Goal: Information Seeking & Learning: Learn about a topic

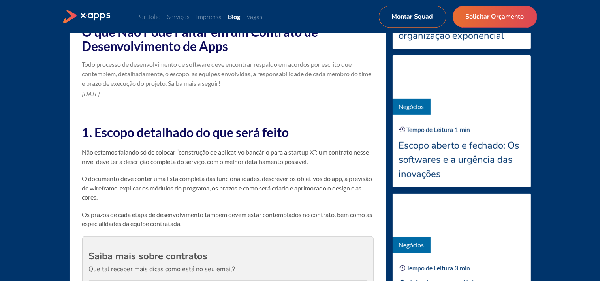
scroll to position [366, 0]
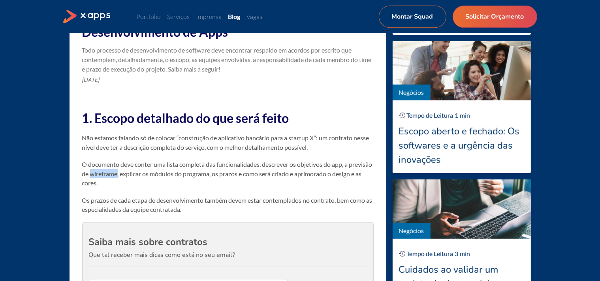
drag, startPoint x: 115, startPoint y: 173, endPoint x: 142, endPoint y: 175, distance: 27.4
click at [142, 175] on p "O documento deve conter uma lista completa das funcionalidades, descrever os ob…" at bounding box center [227, 174] width 291 height 28
copy p "wireframe"
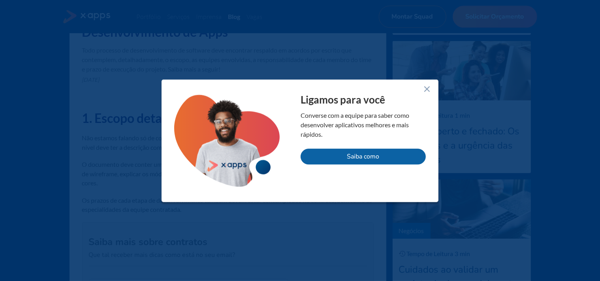
click at [424, 90] on icon at bounding box center [426, 88] width 9 height 9
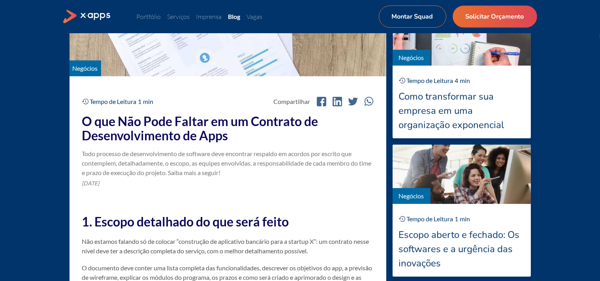
scroll to position [265, 0]
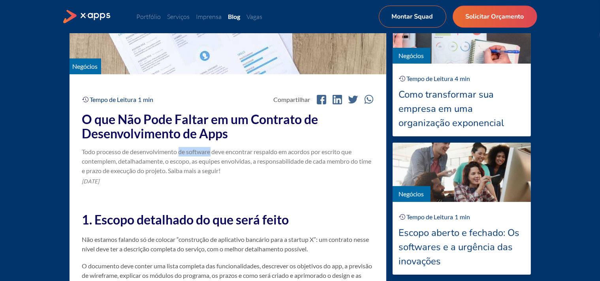
drag, startPoint x: 181, startPoint y: 152, endPoint x: 212, endPoint y: 155, distance: 31.0
click at [212, 155] on div "Todo processo de desenvolvimento de software deve encontrar respaldo em acordos…" at bounding box center [227, 161] width 291 height 28
copy div "de software"
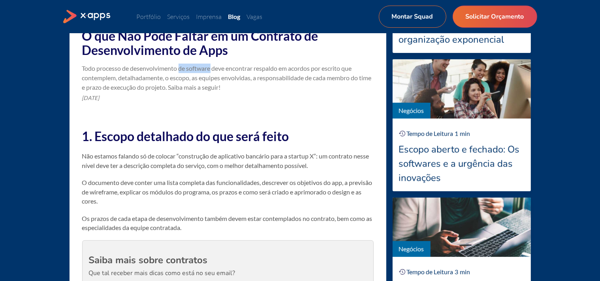
scroll to position [369, 0]
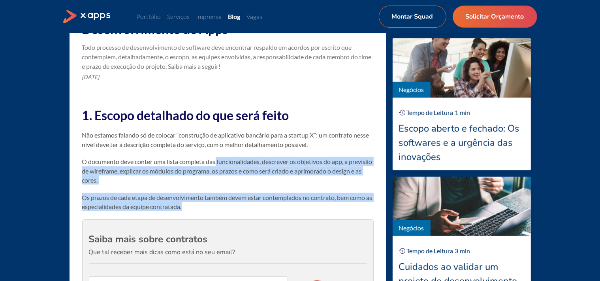
drag, startPoint x: 216, startPoint y: 163, endPoint x: 225, endPoint y: 205, distance: 42.8
copy div "funcionalidades, descrever os objetivos do app, a previsão de wireframe, explic…"
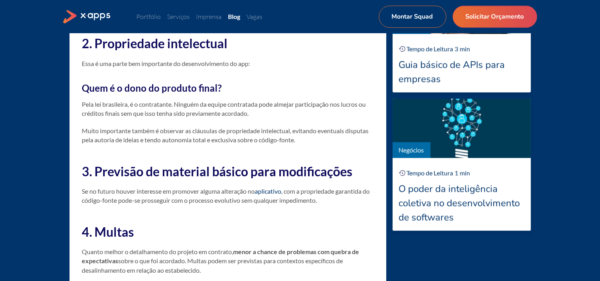
scroll to position [713, 0]
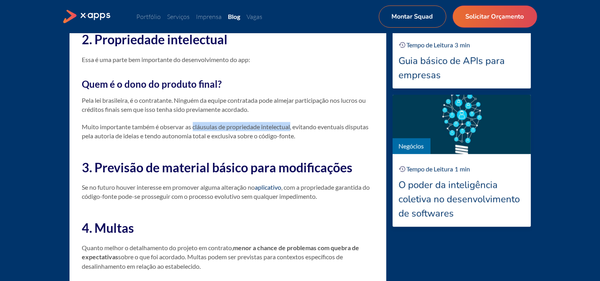
drag, startPoint x: 194, startPoint y: 128, endPoint x: 293, endPoint y: 128, distance: 99.5
click at [293, 128] on p "Muito importante também é observar as cláusulas de propriedade intelectual, evi…" at bounding box center [227, 131] width 291 height 18
copy p "cláusulas de propriedade intelectual"
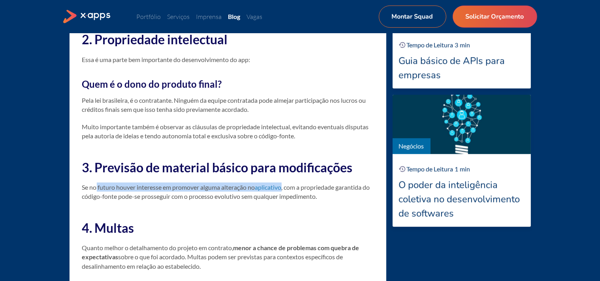
drag, startPoint x: 97, startPoint y: 187, endPoint x: 285, endPoint y: 190, distance: 188.0
click at [285, 190] on p "Se no futuro houver interesse em promover alguma alteração no aplicativo , com …" at bounding box center [227, 191] width 291 height 18
copy p "futuro houver interesse em promover alguma alteração no aplicativo"
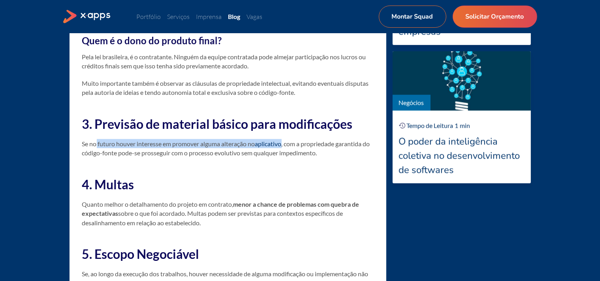
scroll to position [800, 0]
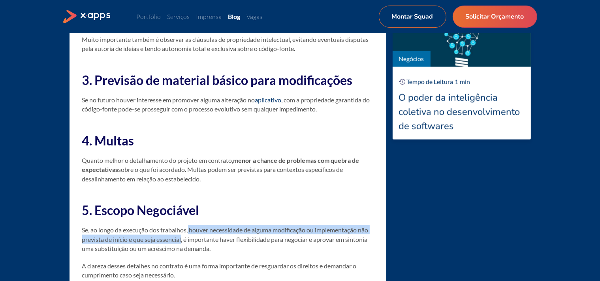
drag, startPoint x: 190, startPoint y: 228, endPoint x: 184, endPoint y: 236, distance: 10.2
click at [184, 236] on p "Se, ao longo da execução dos trabalhos, houver necessidade de alguma modificaçã…" at bounding box center [227, 239] width 291 height 28
copy p "houver necessidade de alguma modificação ou implementação não prevista de iníci…"
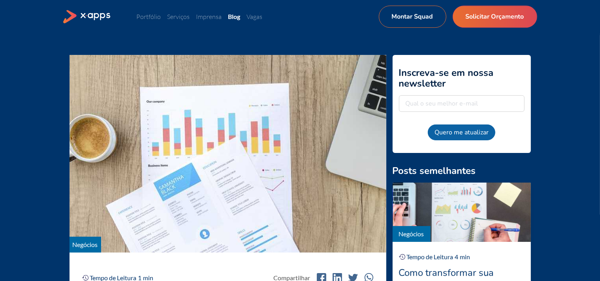
scroll to position [74, 0]
